Goal: Task Accomplishment & Management: Complete application form

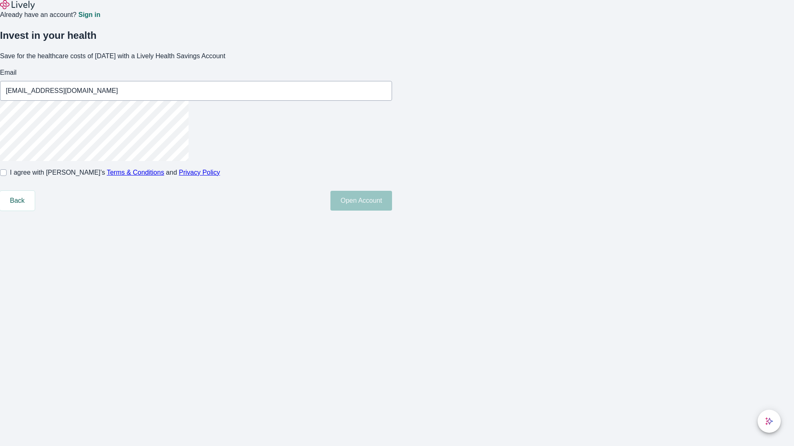
click at [7, 176] on input "I agree with Lively’s Terms & Conditions and Privacy Policy" at bounding box center [3, 172] width 7 height 7
checkbox input "true"
click at [392, 211] on button "Open Account" at bounding box center [361, 201] width 62 height 20
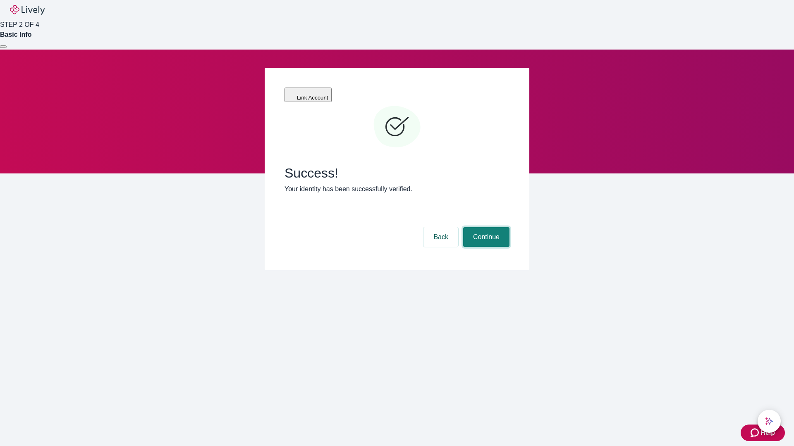
click at [485, 227] on button "Continue" at bounding box center [486, 237] width 46 height 20
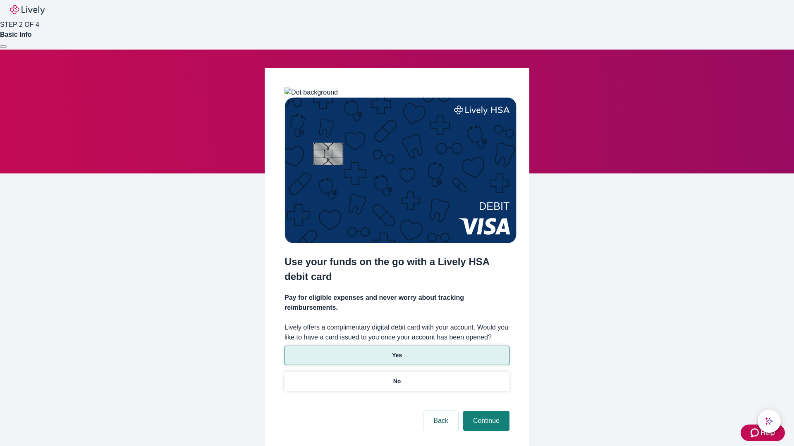
click at [396, 351] on p "Yes" at bounding box center [397, 355] width 10 height 9
click at [485, 411] on button "Continue" at bounding box center [486, 421] width 46 height 20
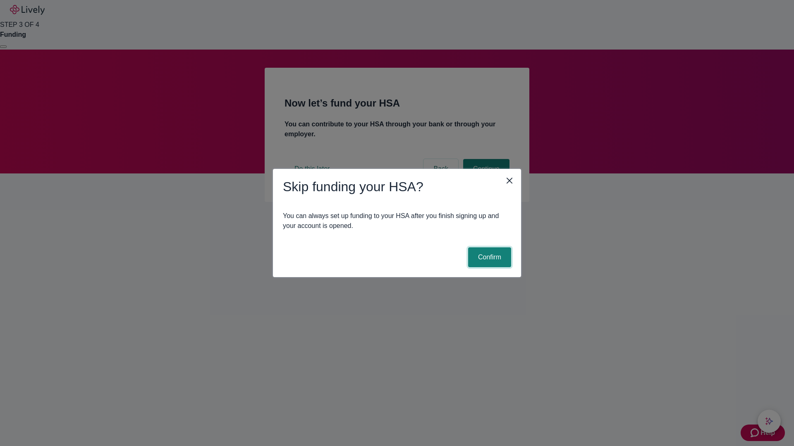
click at [488, 258] on button "Confirm" at bounding box center [489, 258] width 43 height 20
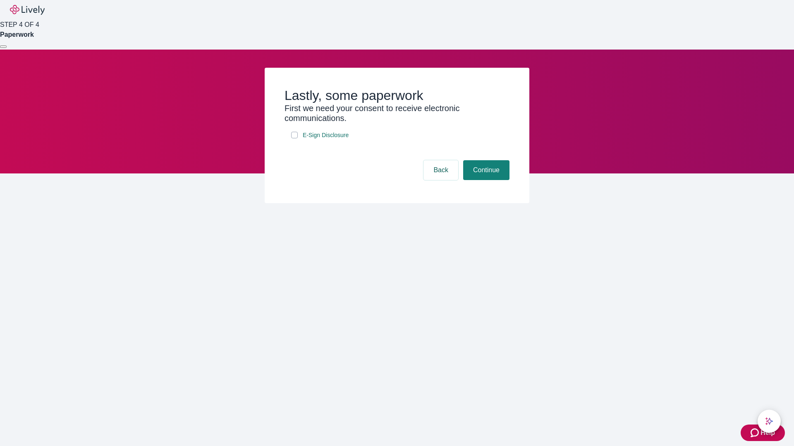
click at [294, 138] on input "E-Sign Disclosure" at bounding box center [294, 135] width 7 height 7
checkbox input "true"
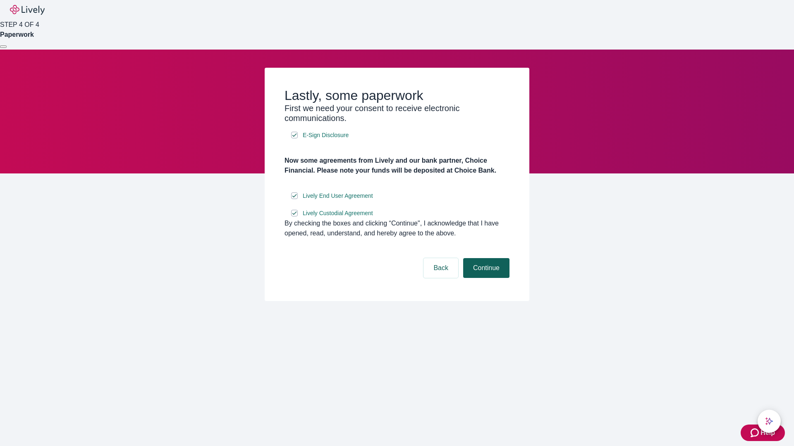
click at [485, 278] on button "Continue" at bounding box center [486, 268] width 46 height 20
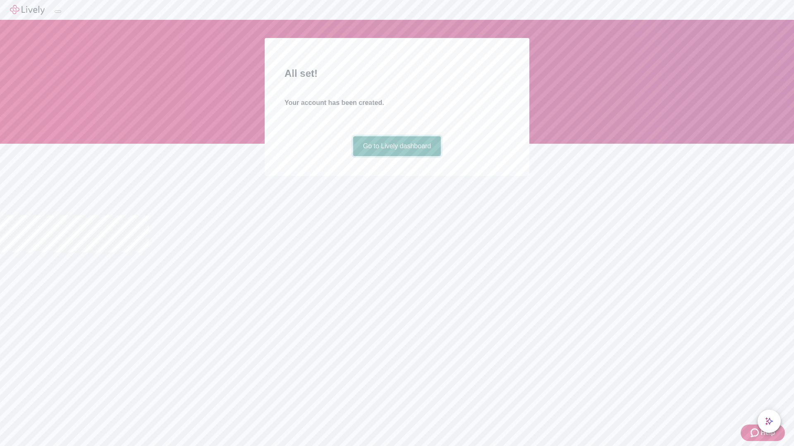
click at [396, 156] on link "Go to Lively dashboard" at bounding box center [397, 146] width 88 height 20
